Goal: Use online tool/utility: Use online tool/utility

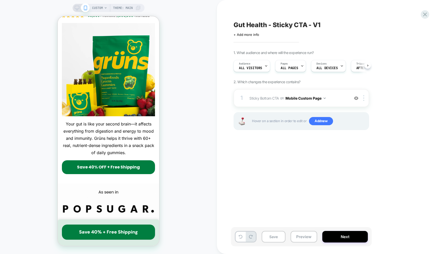
scroll to position [0, 0]
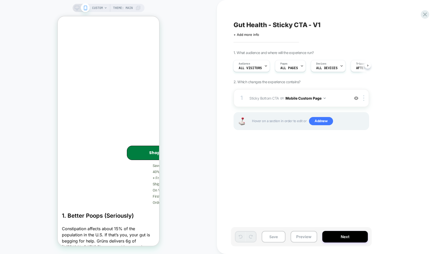
scroll to position [1583, 0]
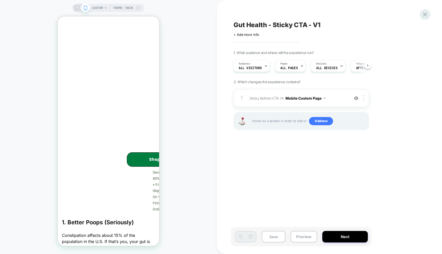
click at [421, 16] on icon at bounding box center [424, 14] width 7 height 7
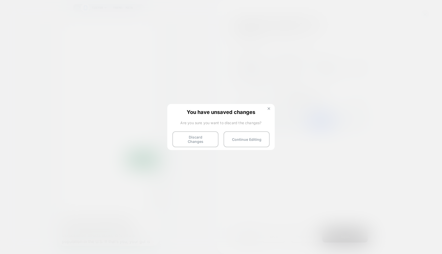
click at [269, 108] on img at bounding box center [268, 108] width 3 height 3
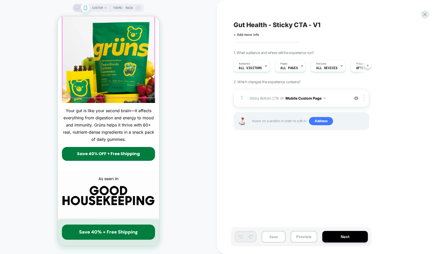
scroll to position [89, 0]
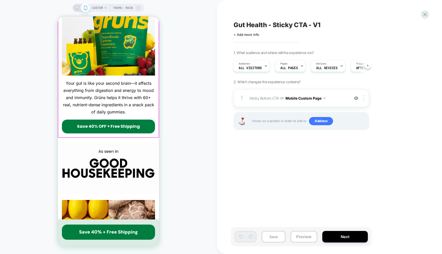
click at [156, 118] on div "6 Reasons Why Grüns Is Your Gut’s New Bestie 60,000+ Reviews | 1,000,000+ Membe…" at bounding box center [108, 45] width 101 height 193
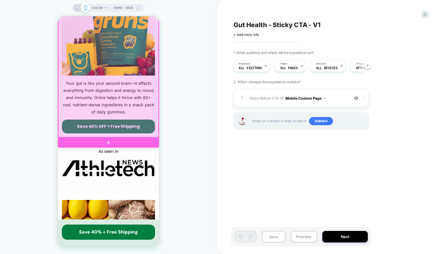
click at [147, 118] on div at bounding box center [108, 41] width 100 height 192
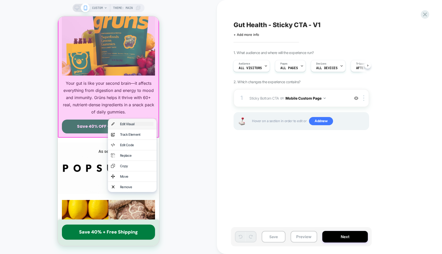
click at [129, 126] on div "Edit Visual" at bounding box center [136, 124] width 33 height 4
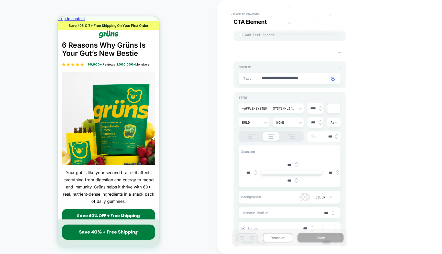
scroll to position [1661, 0]
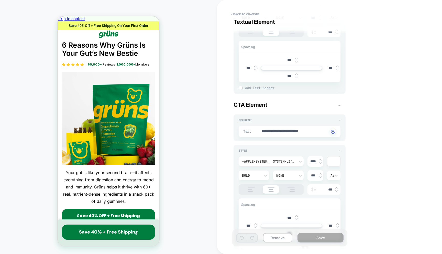
click at [340, 102] on span "-" at bounding box center [339, 104] width 3 height 7
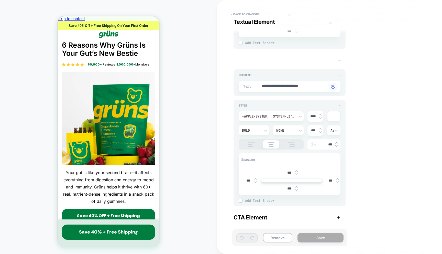
scroll to position [1546, 0]
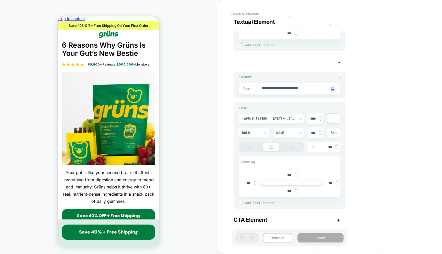
click at [262, 218] on span "CTA Element" at bounding box center [250, 219] width 34 height 7
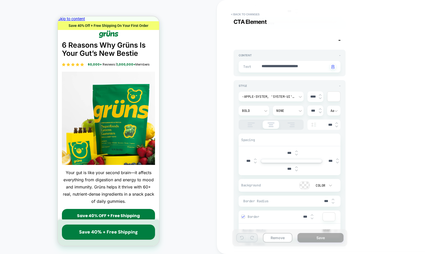
scroll to position [1714, 0]
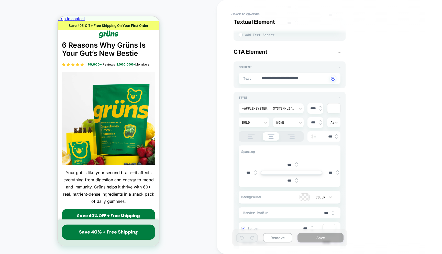
click at [253, 49] on span "CTA Element" at bounding box center [250, 51] width 34 height 7
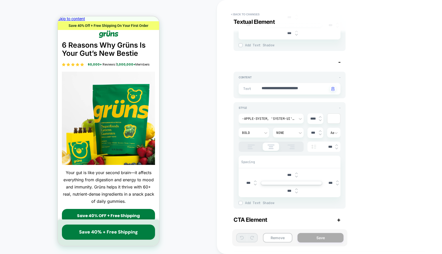
click at [248, 216] on span "CTA Element" at bounding box center [250, 219] width 34 height 7
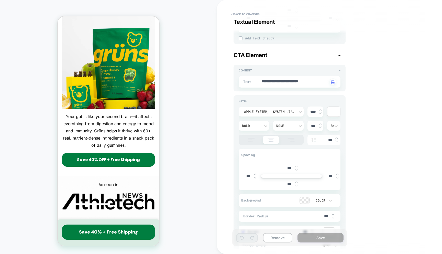
scroll to position [79, 0]
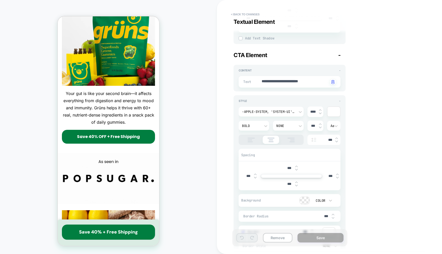
click at [147, 119] on p "Your gut is like your second brain—it affects everything from digestion and ene…" at bounding box center [108, 108] width 93 height 36
click at [142, 133] on p "Save 40% OFF + Free Shipping" at bounding box center [108, 136] width 85 height 6
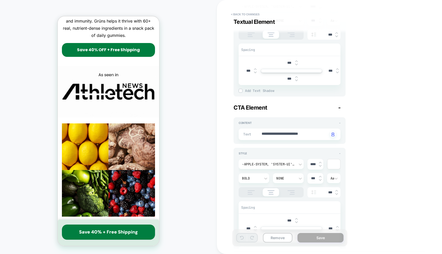
scroll to position [1661, 0]
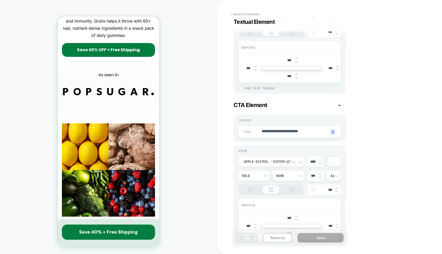
click at [340, 118] on span "-" at bounding box center [339, 120] width 1 height 4
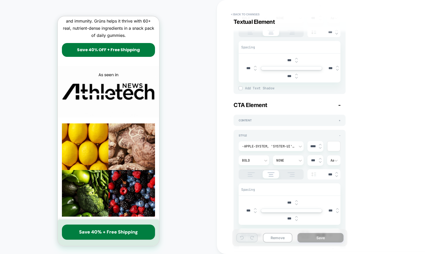
click at [338, 104] on span "-" at bounding box center [339, 104] width 3 height 7
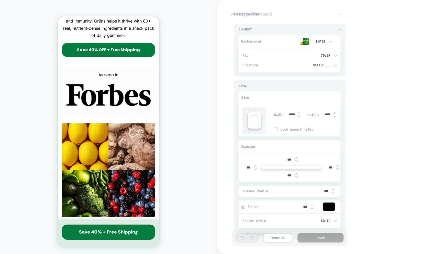
scroll to position [0, 0]
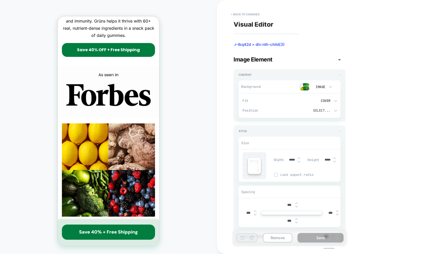
click at [338, 60] on span "-" at bounding box center [339, 59] width 3 height 7
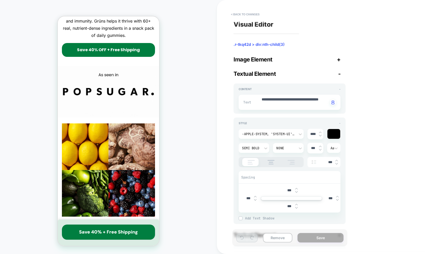
click at [326, 74] on div "Textual Element -" at bounding box center [289, 73] width 112 height 7
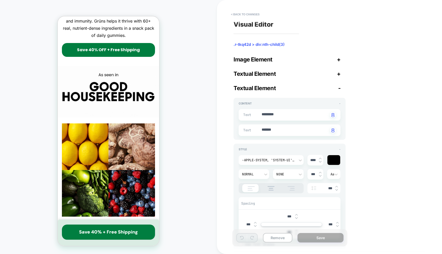
click at [317, 88] on div "Textual Element -" at bounding box center [289, 88] width 112 height 7
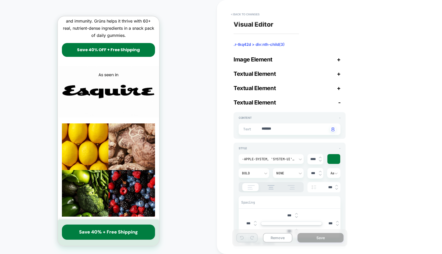
click at [310, 104] on div "Textual Element -" at bounding box center [289, 102] width 112 height 7
type textarea "*"
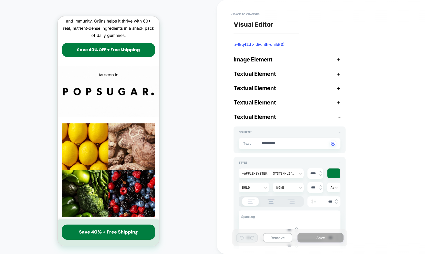
click at [300, 126] on div "**********" at bounding box center [289, 192] width 112 height 141
click at [301, 121] on div "**********" at bounding box center [289, 188] width 112 height 150
click at [245, 13] on button "< Back to changes" at bounding box center [245, 14] width 34 height 8
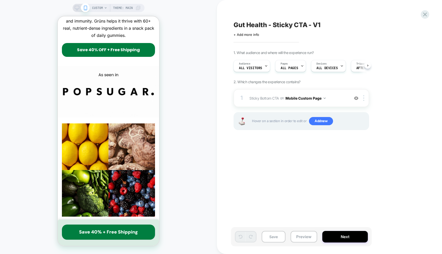
scroll to position [0, 0]
click at [296, 121] on span "Hover on a section in order to edit or Add new" at bounding box center [309, 121] width 114 height 8
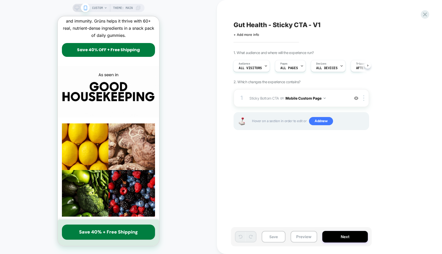
click at [247, 120] on div "Hover on a section in order to edit or Add new" at bounding box center [300, 121] width 135 height 18
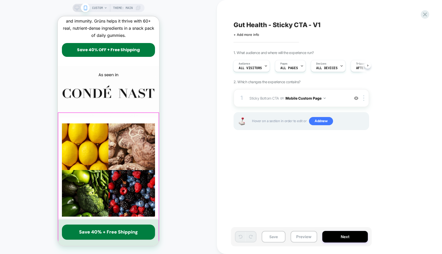
click at [139, 117] on div "1. Better Poops (Seriously) Constipation affects about 15% of the population in…" at bounding box center [108, 215] width 101 height 197
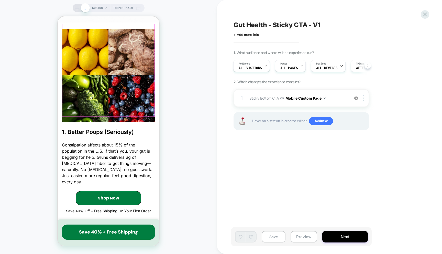
scroll to position [268, 0]
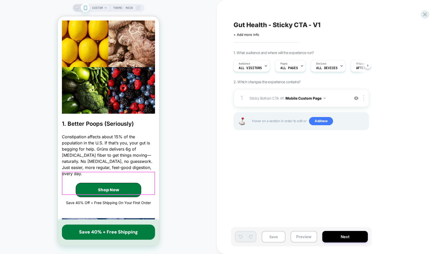
click at [144, 183] on div "Shop Now Save 40% Off + Free Shipping On Your First Order" at bounding box center [108, 194] width 93 height 23
click at [141, 183] on div "Shop Now Save 40% Off + Free Shipping On Your First Order" at bounding box center [108, 194] width 93 height 23
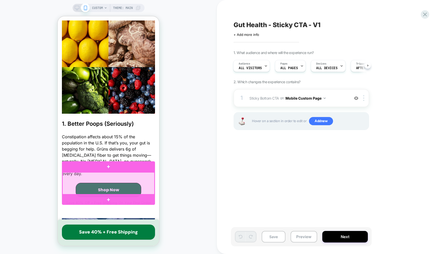
click at [135, 180] on div at bounding box center [108, 183] width 92 height 22
